Goal: Task Accomplishment & Management: Use online tool/utility

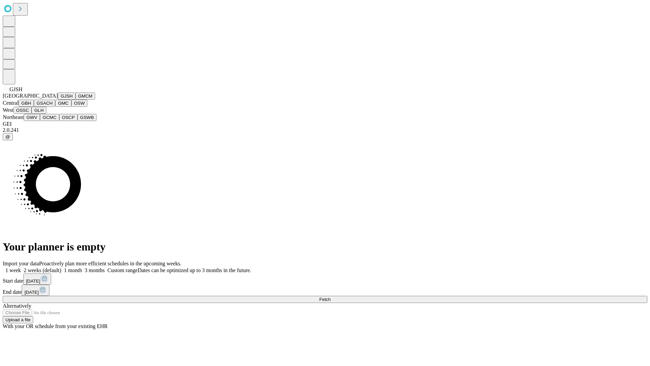
click at [58, 100] on button "GJSH" at bounding box center [67, 95] width 18 height 7
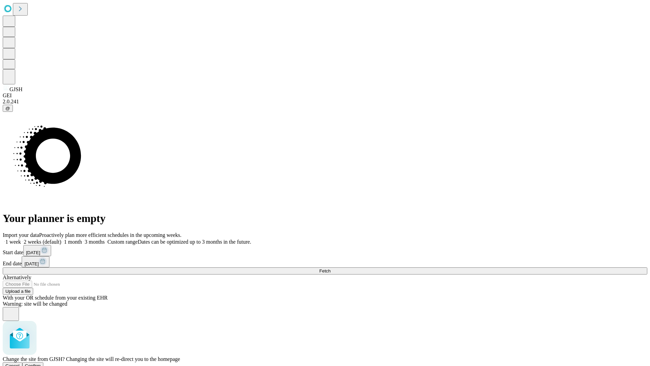
click at [41, 363] on span "Confirm" at bounding box center [33, 365] width 16 height 5
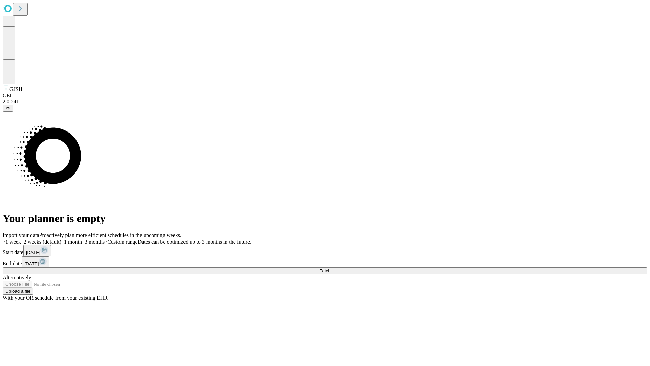
click at [82, 239] on label "1 month" at bounding box center [71, 242] width 21 height 6
click at [330, 268] on span "Fetch" at bounding box center [324, 270] width 11 height 5
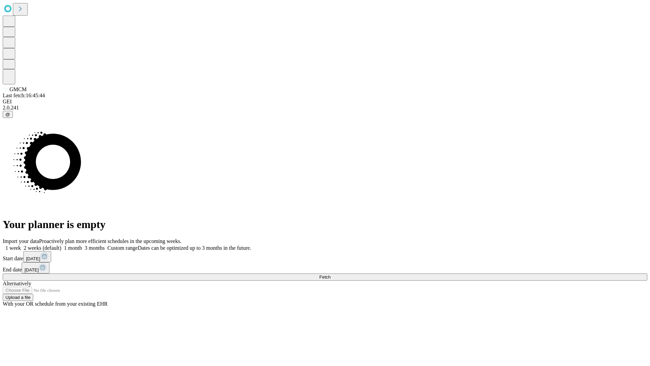
click at [330, 274] on span "Fetch" at bounding box center [324, 276] width 11 height 5
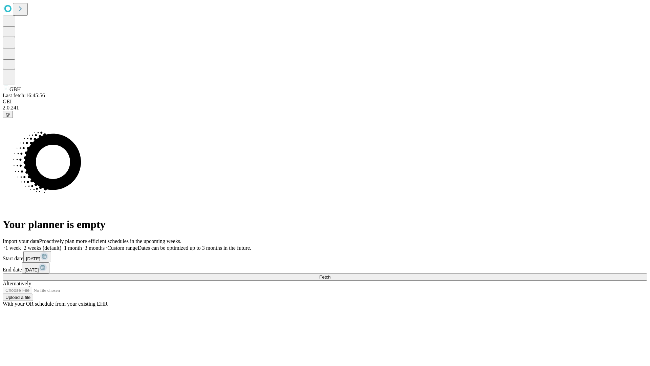
click at [330, 274] on span "Fetch" at bounding box center [324, 276] width 11 height 5
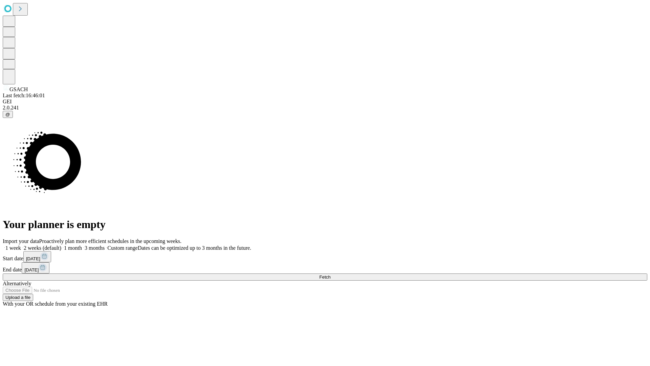
click at [82, 245] on label "1 month" at bounding box center [71, 248] width 21 height 6
click at [330, 274] on span "Fetch" at bounding box center [324, 276] width 11 height 5
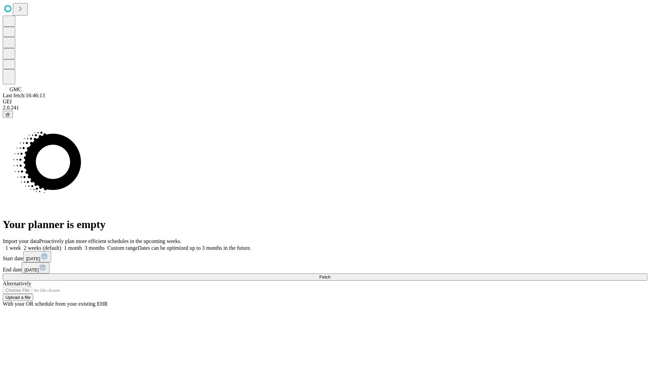
click at [82, 245] on label "1 month" at bounding box center [71, 248] width 21 height 6
click at [330, 274] on span "Fetch" at bounding box center [324, 276] width 11 height 5
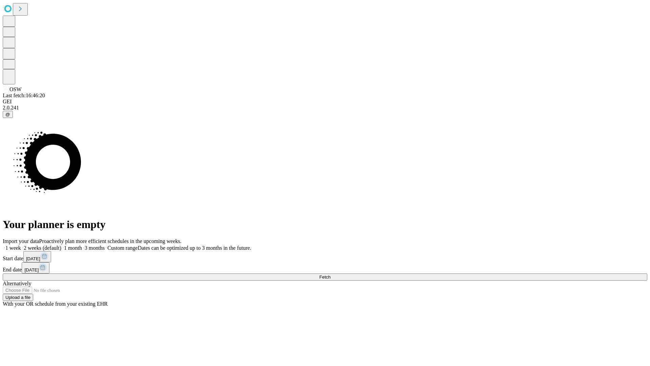
click at [82, 245] on label "1 month" at bounding box center [71, 248] width 21 height 6
click at [330, 274] on span "Fetch" at bounding box center [324, 276] width 11 height 5
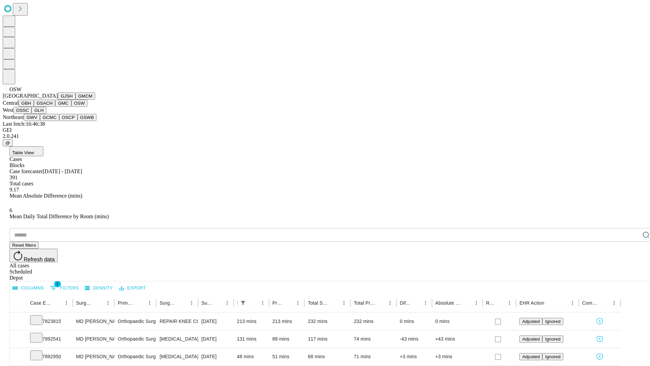
click at [32, 114] on button "OSSC" at bounding box center [23, 110] width 18 height 7
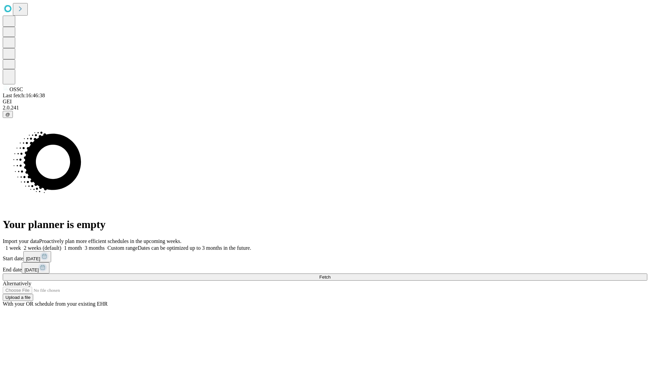
click at [82, 245] on label "1 month" at bounding box center [71, 248] width 21 height 6
click at [330, 274] on span "Fetch" at bounding box center [324, 276] width 11 height 5
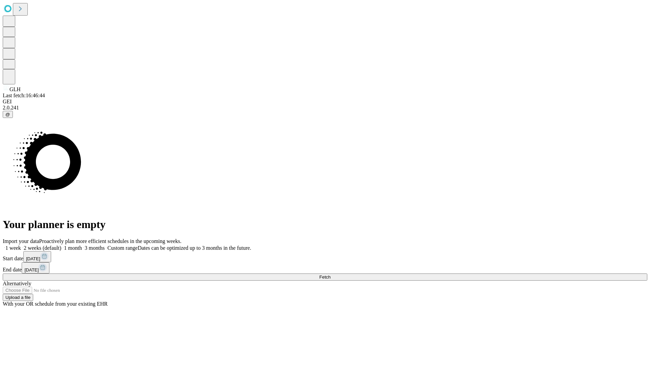
click at [82, 245] on label "1 month" at bounding box center [71, 248] width 21 height 6
click at [330, 274] on span "Fetch" at bounding box center [324, 276] width 11 height 5
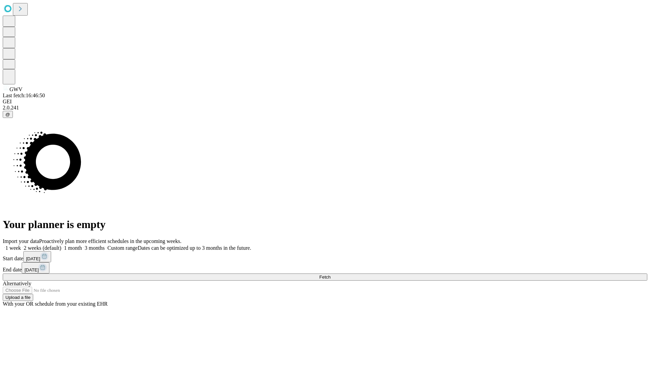
click at [82, 245] on label "1 month" at bounding box center [71, 248] width 21 height 6
click at [330, 274] on span "Fetch" at bounding box center [324, 276] width 11 height 5
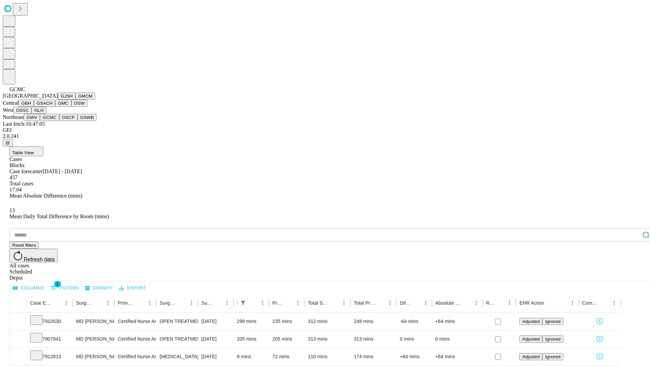
click at [59, 121] on button "OSCP" at bounding box center [68, 117] width 18 height 7
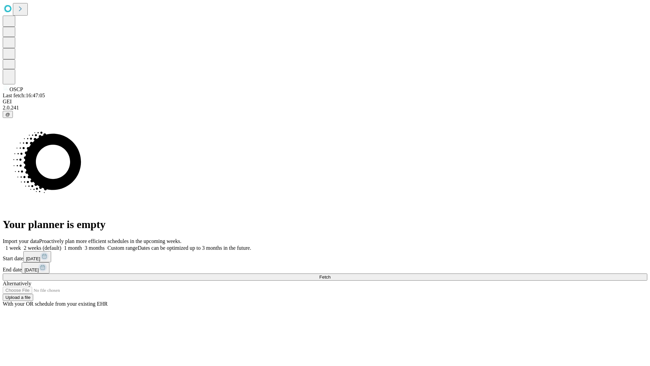
click at [82, 245] on label "1 month" at bounding box center [71, 248] width 21 height 6
click at [330, 274] on span "Fetch" at bounding box center [324, 276] width 11 height 5
